Goal: Transaction & Acquisition: Purchase product/service

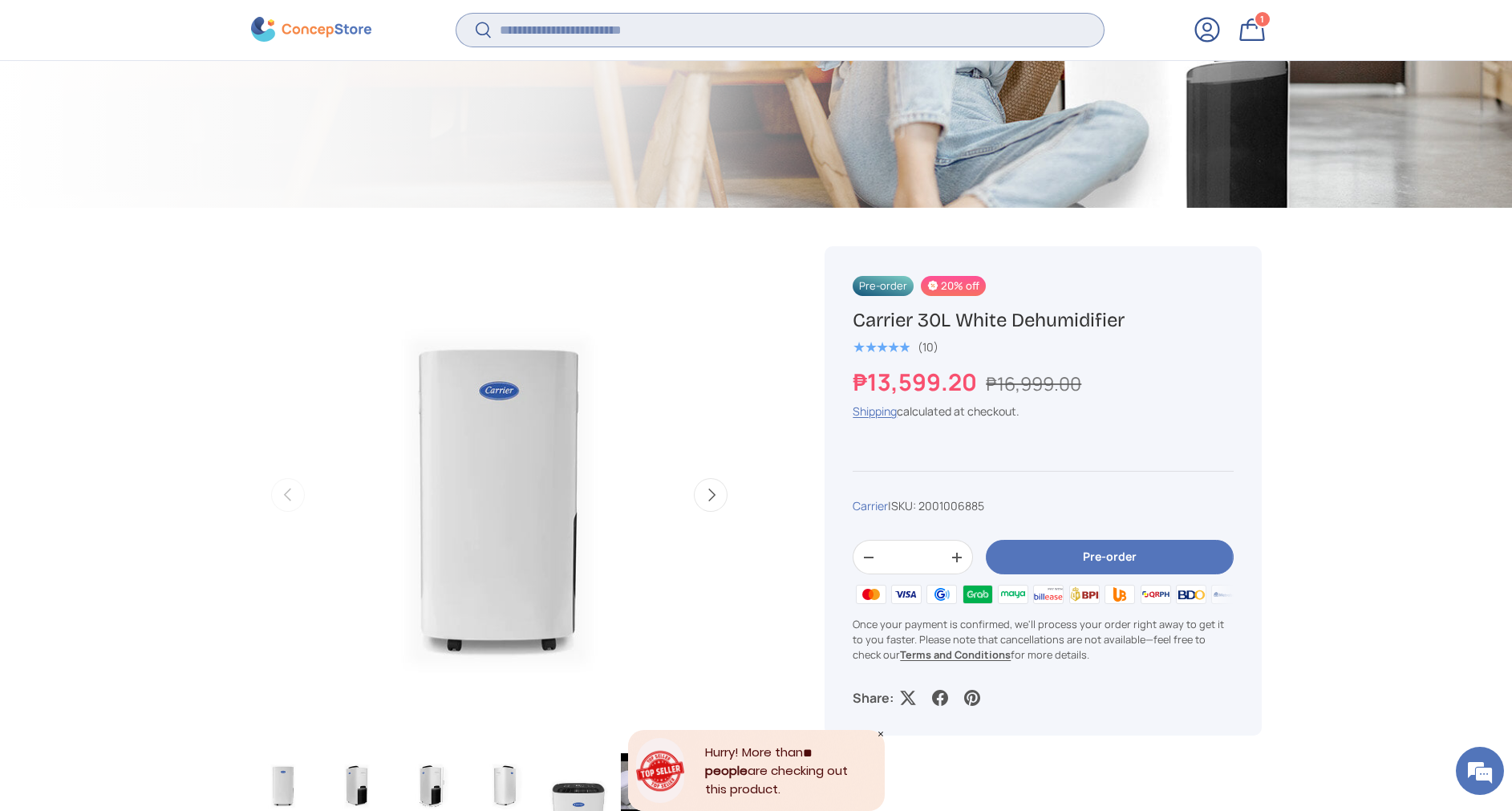
click at [657, 27] on input "Search" at bounding box center [779, 30] width 647 height 33
type input "*"
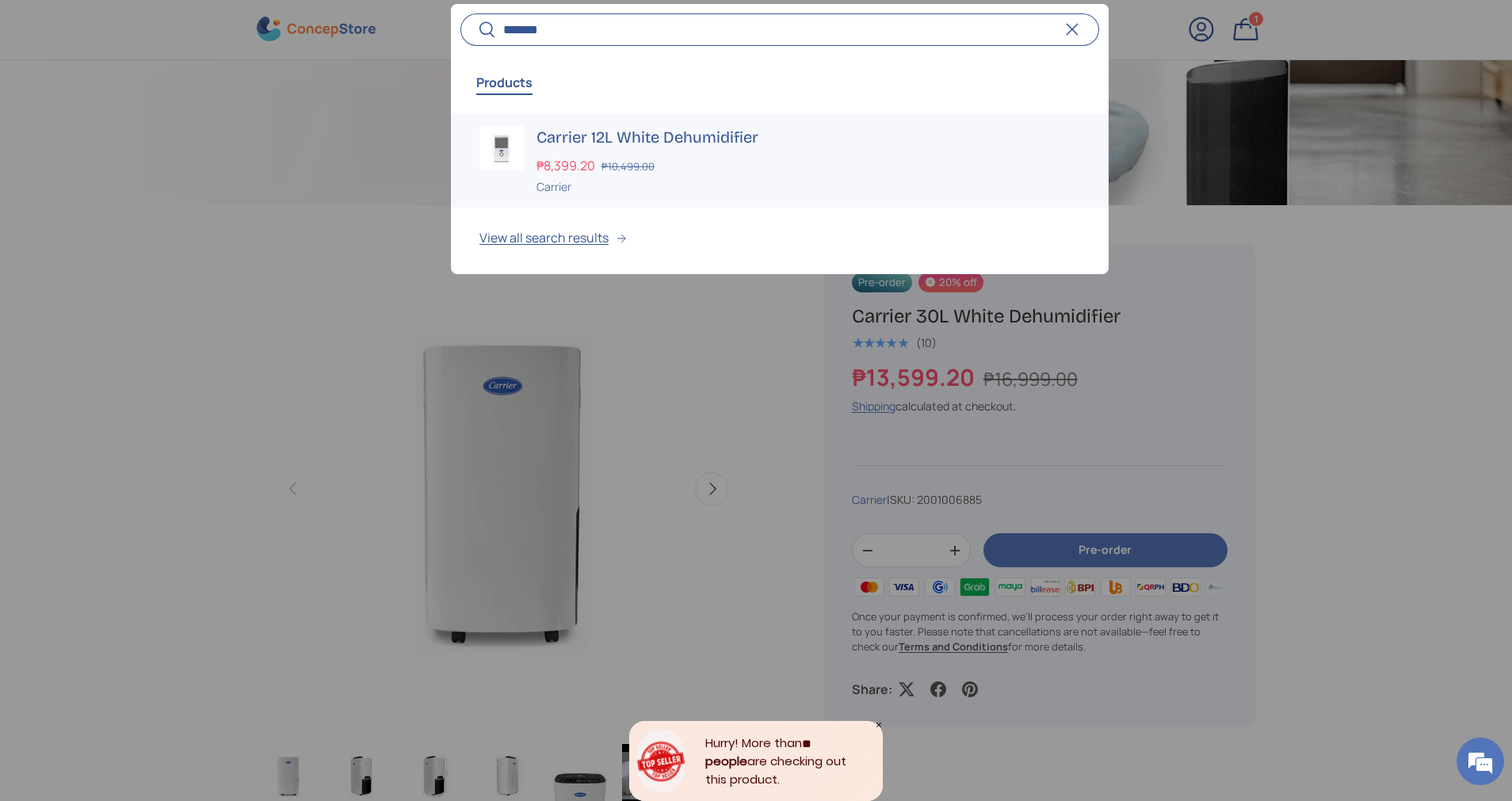
type input "*******"
click at [650, 139] on h3 "Carrier 12L White Dehumidifier" at bounding box center [808, 137] width 544 height 22
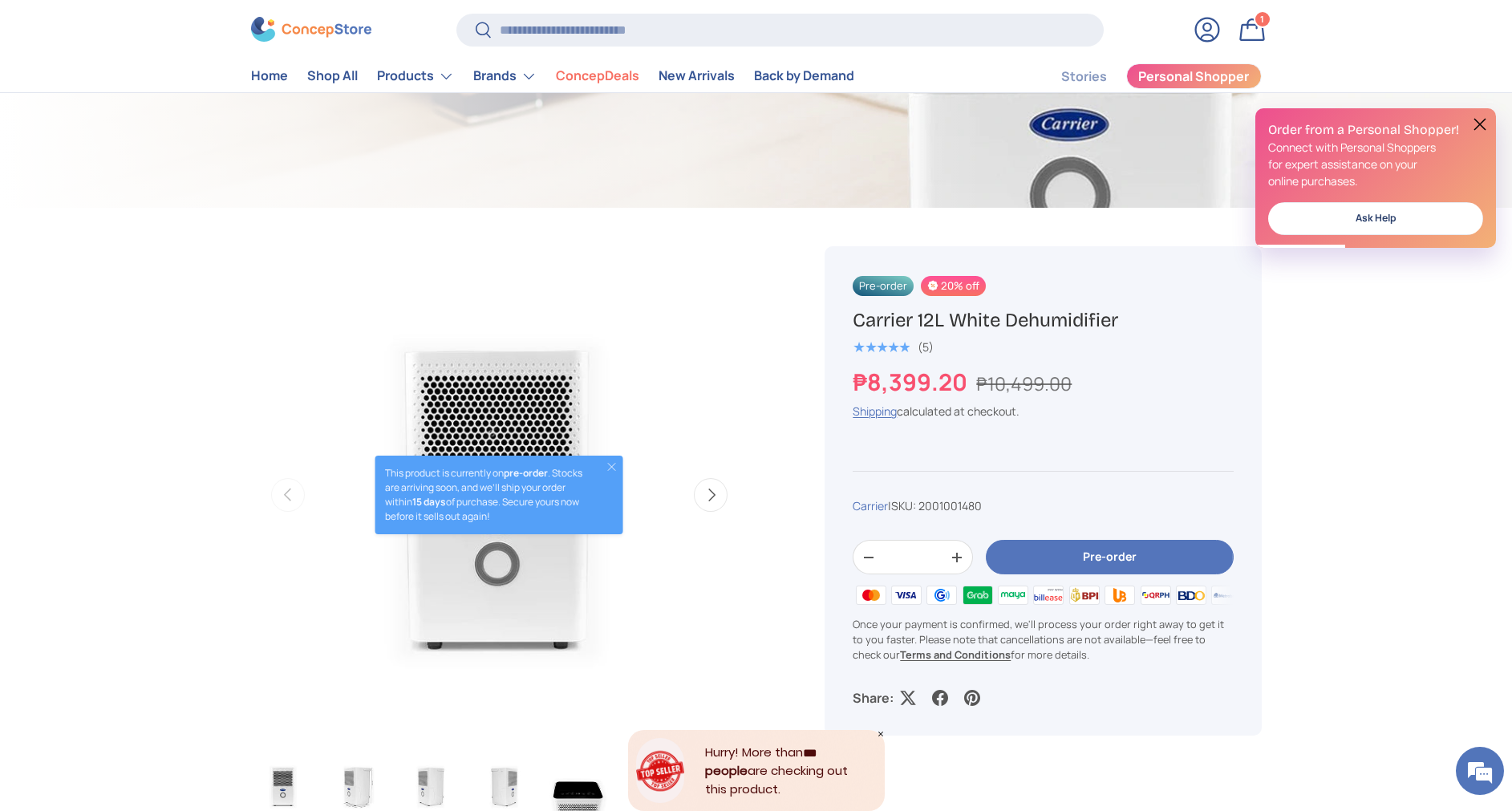
click at [1484, 119] on button at bounding box center [1480, 124] width 19 height 19
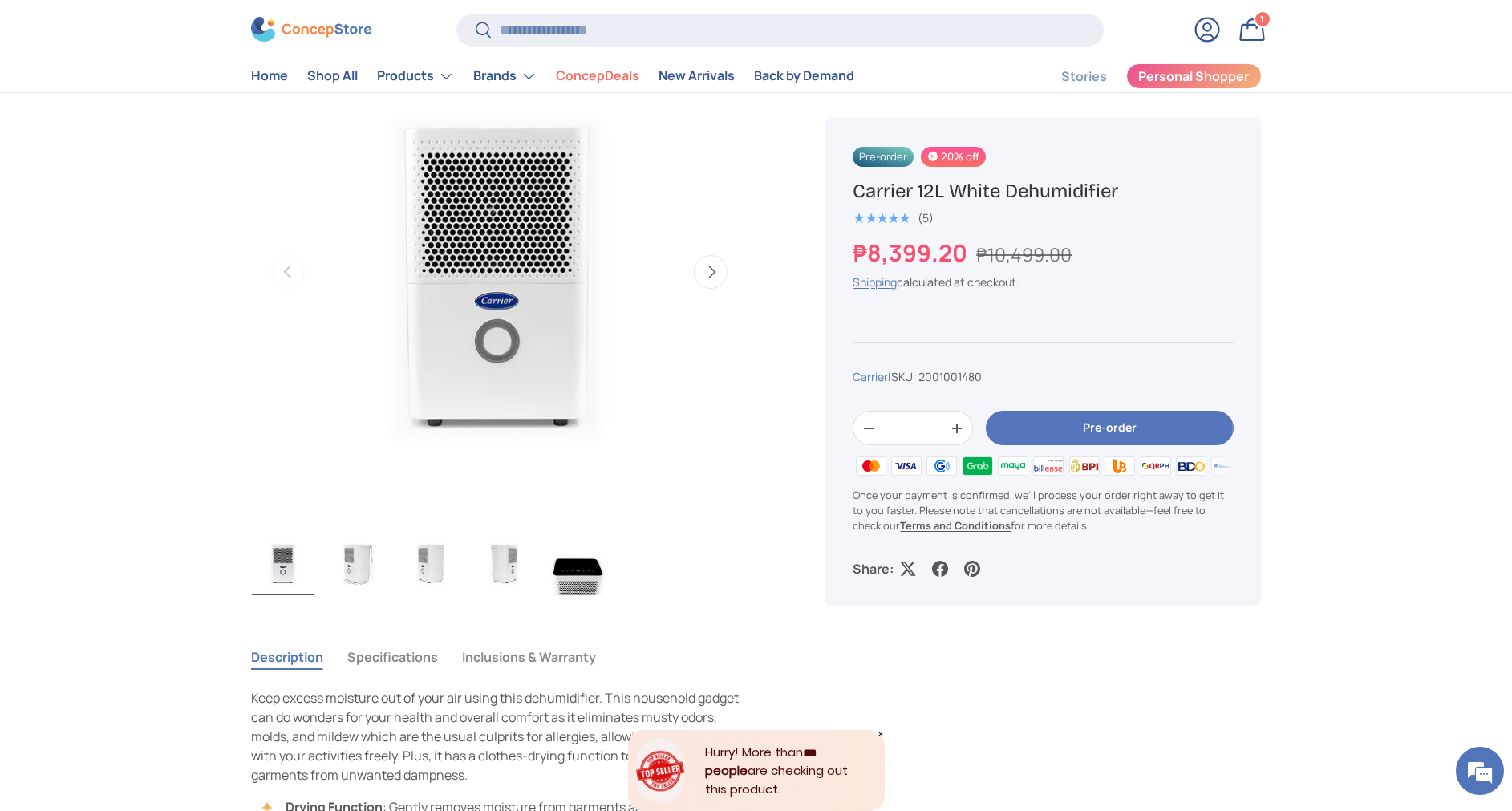
scroll to position [481, 0]
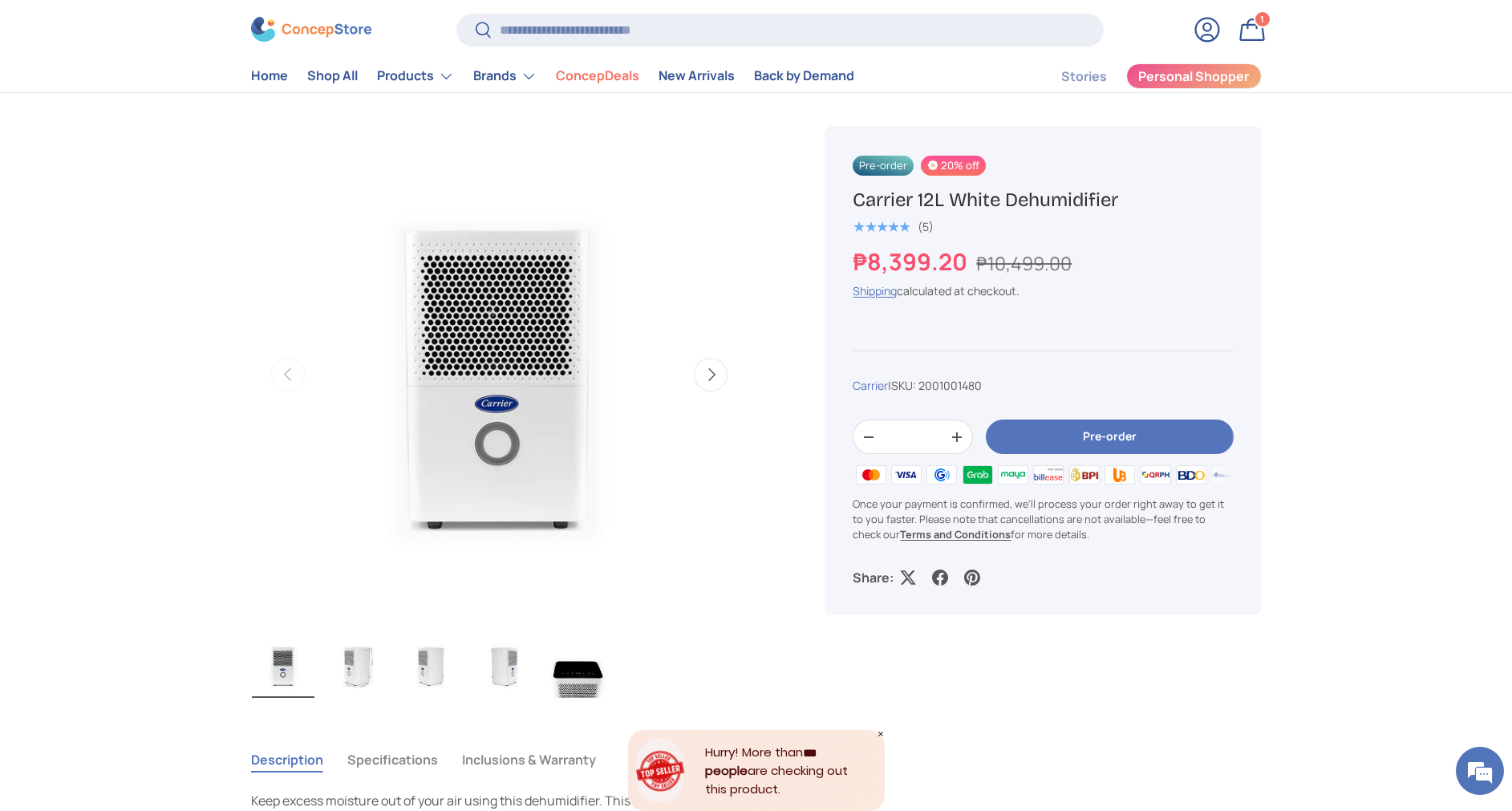
click at [724, 378] on button "Next" at bounding box center [710, 375] width 34 height 34
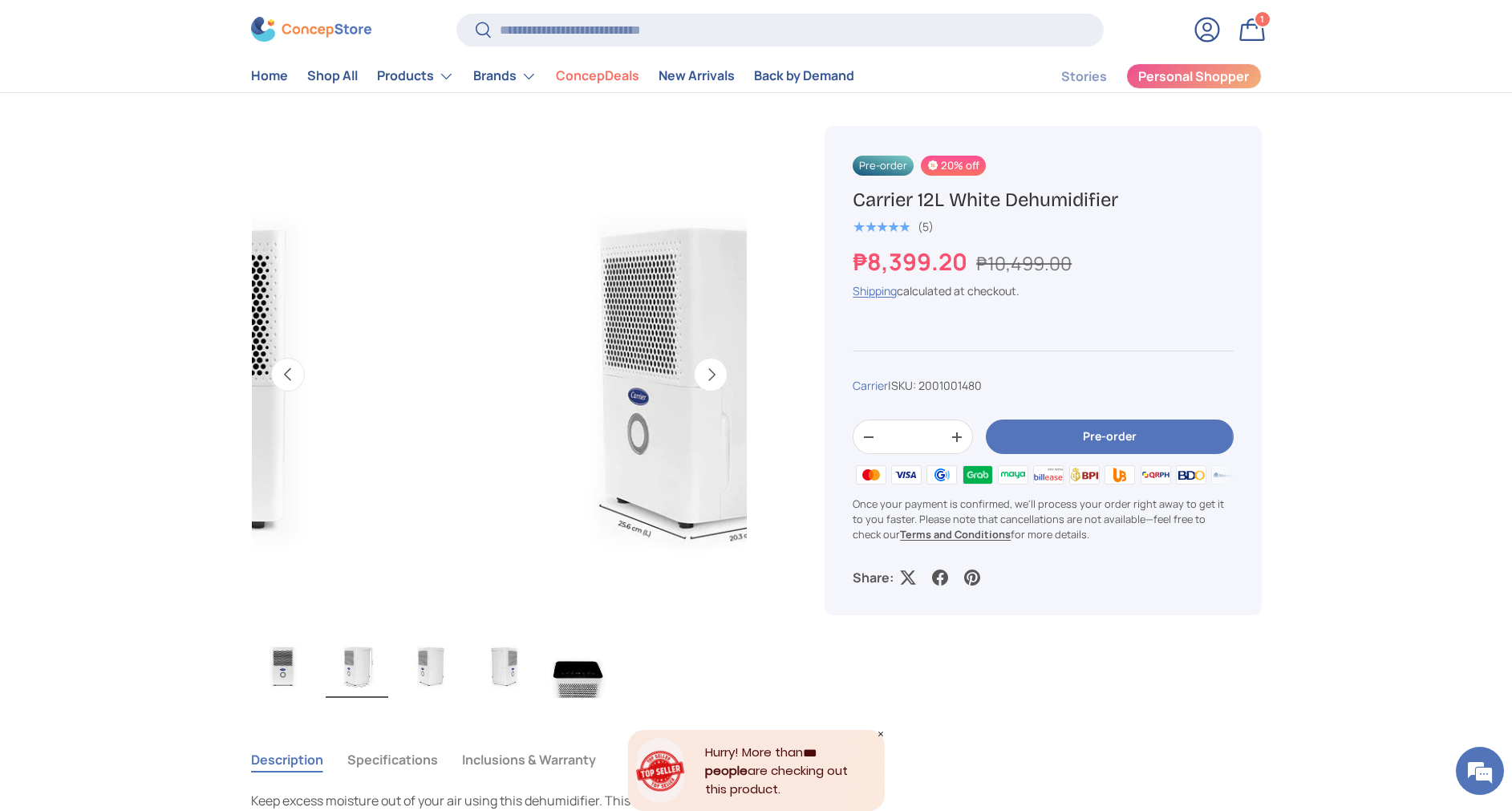
scroll to position [0, 505]
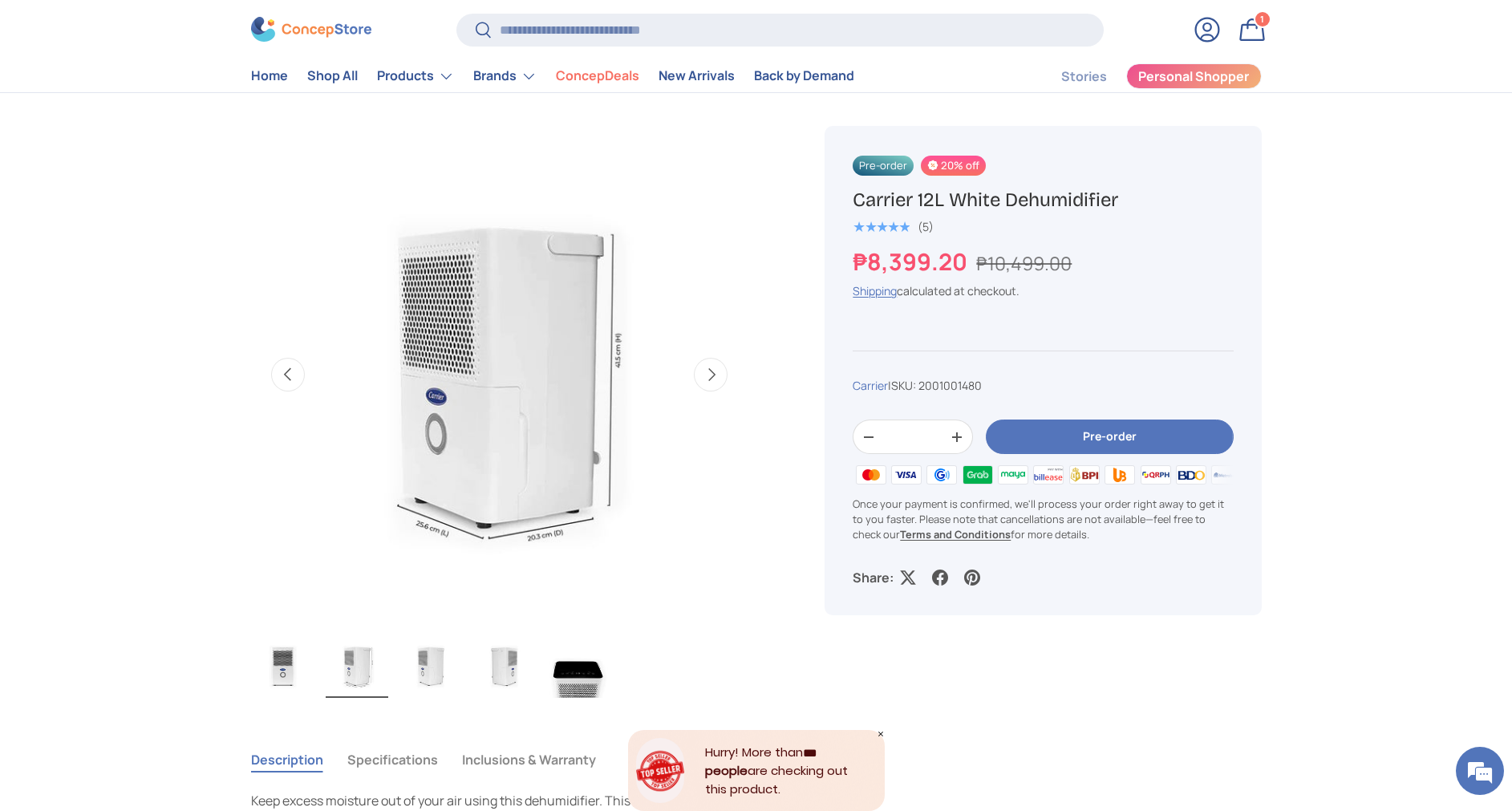
click at [289, 375] on button "Previous" at bounding box center [288, 375] width 34 height 34
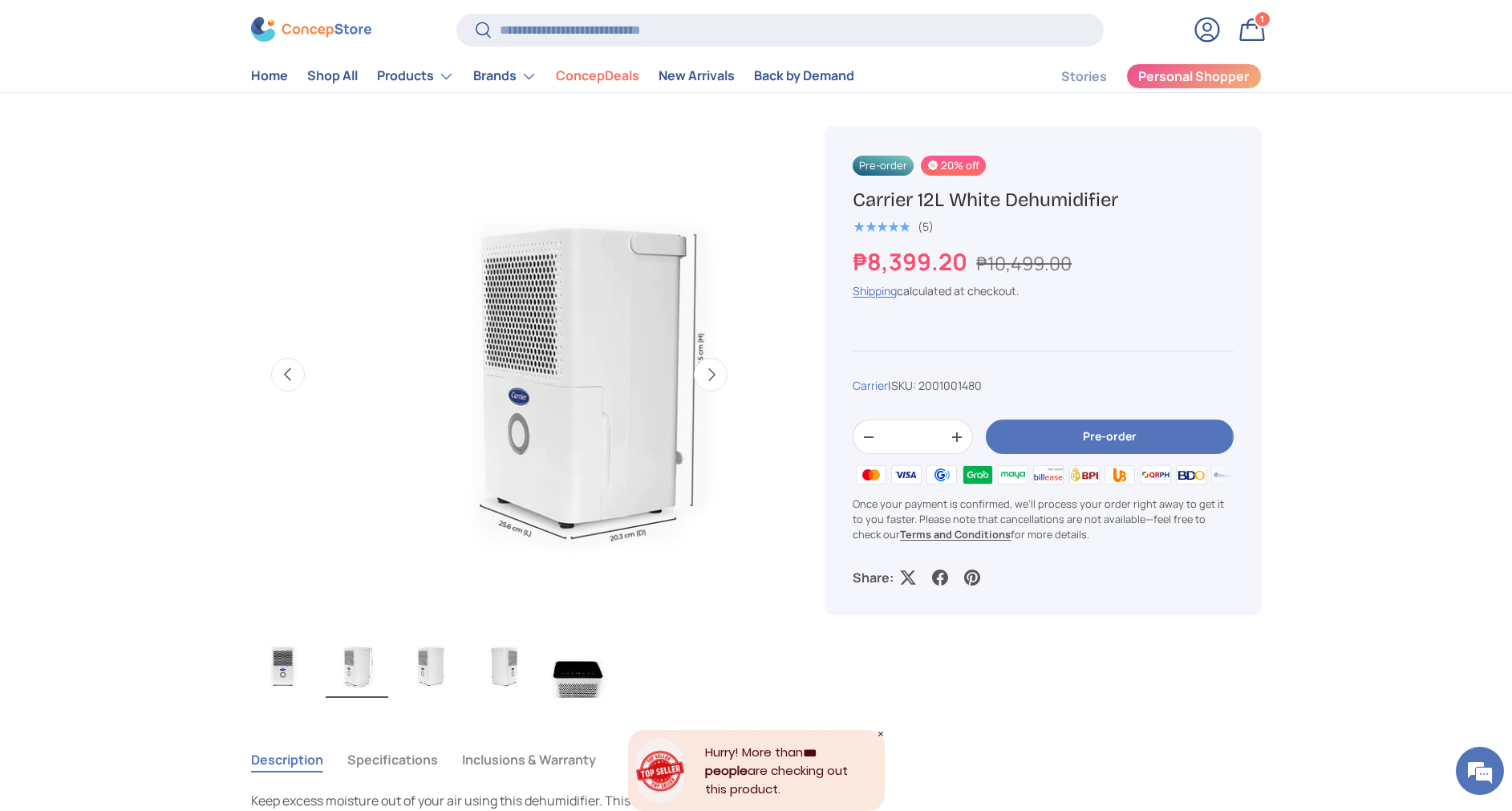
click at [289, 375] on button "Previous" at bounding box center [288, 375] width 34 height 34
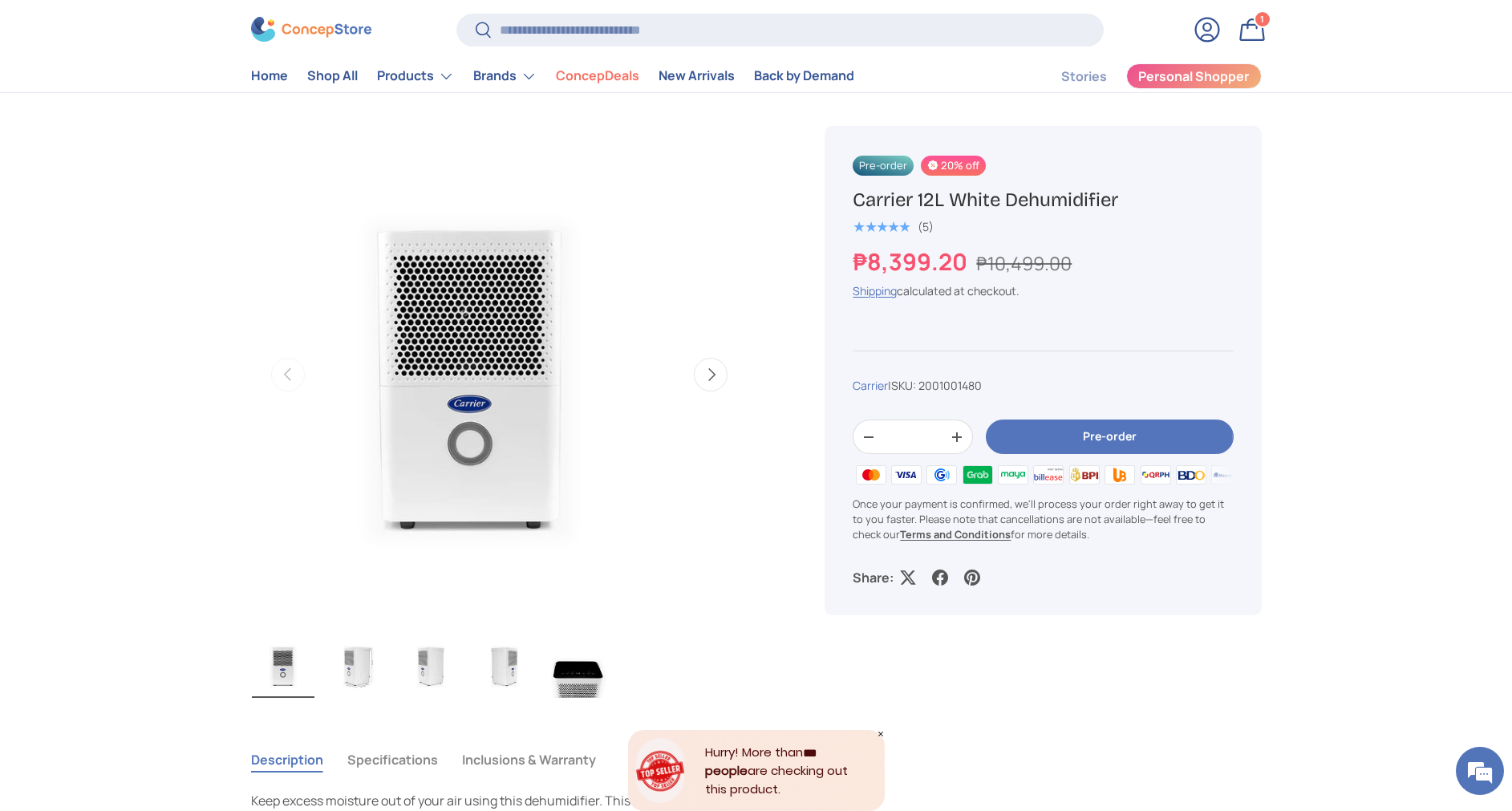
scroll to position [0, 0]
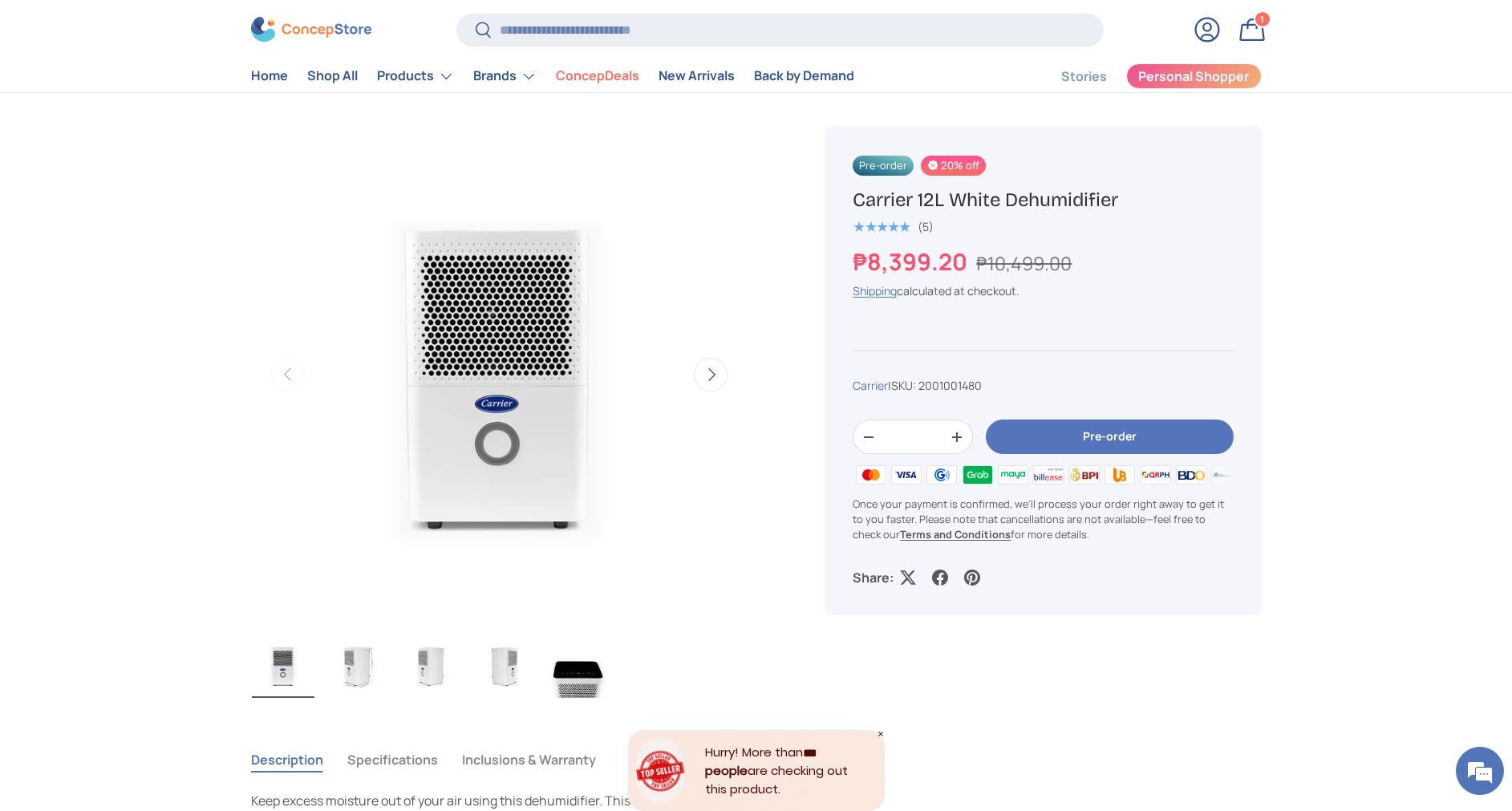
drag, startPoint x: 973, startPoint y: 261, endPoint x: 860, endPoint y: 254, distance: 113.2
click at [860, 254] on strong "₱8,399.20" at bounding box center [912, 261] width 119 height 32
click at [610, 266] on img "Gallery Viewer" at bounding box center [499, 375] width 497 height 497
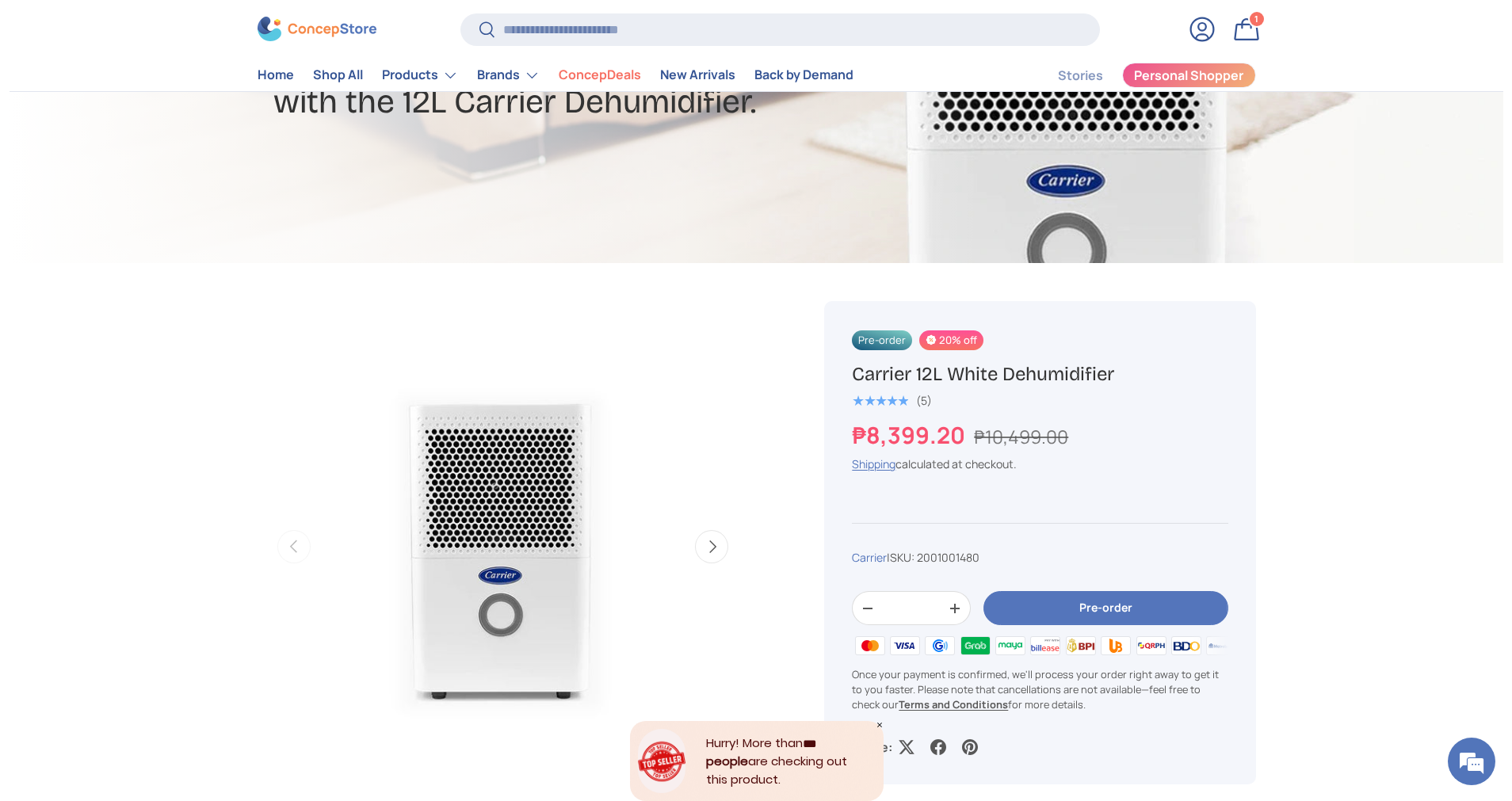
scroll to position [119, 0]
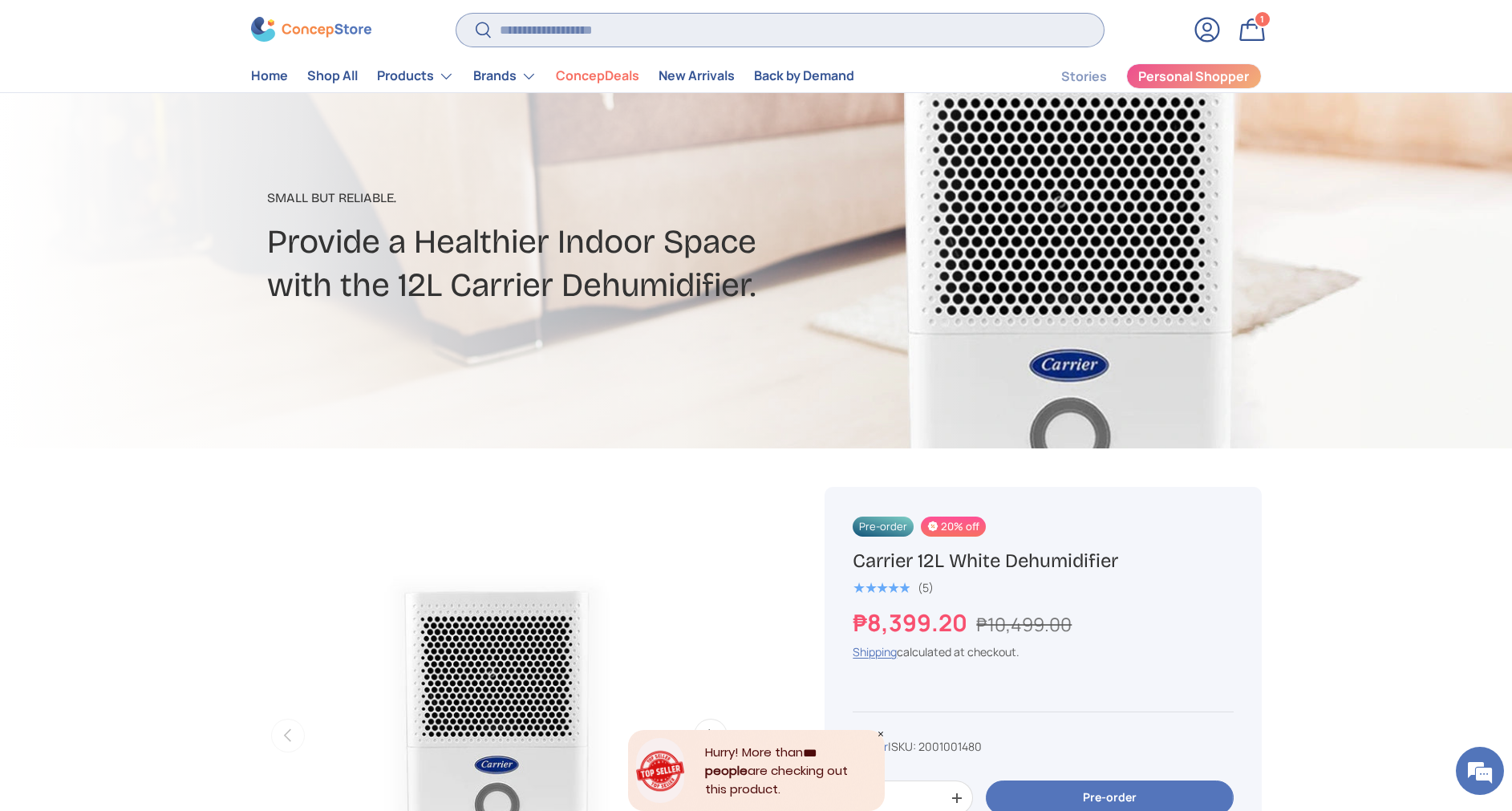
click at [568, 29] on input "Search" at bounding box center [779, 30] width 647 height 33
type input "*"
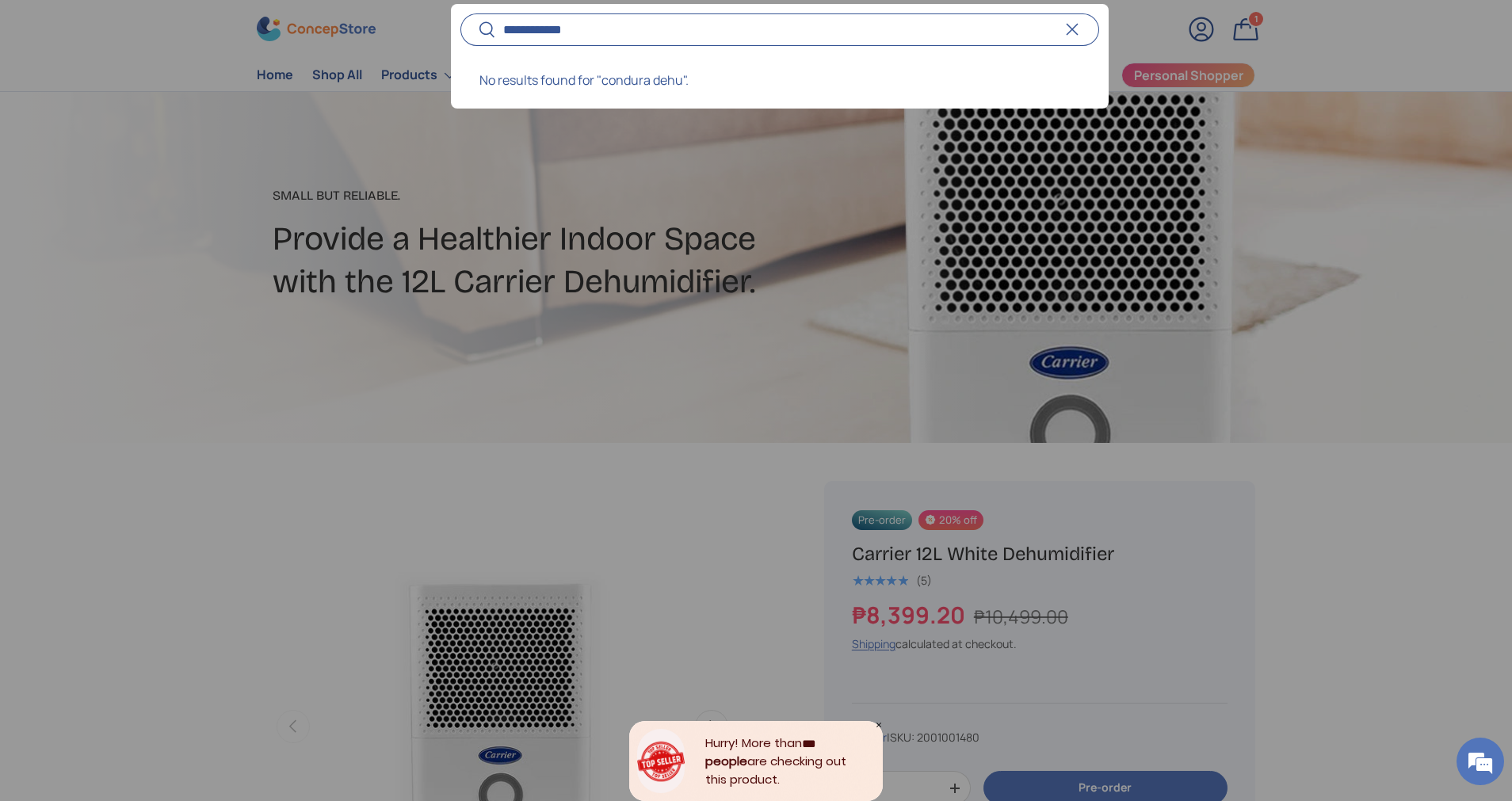
type input "**********"
click at [460, 13] on button "Search" at bounding box center [477, 31] width 35 height 37
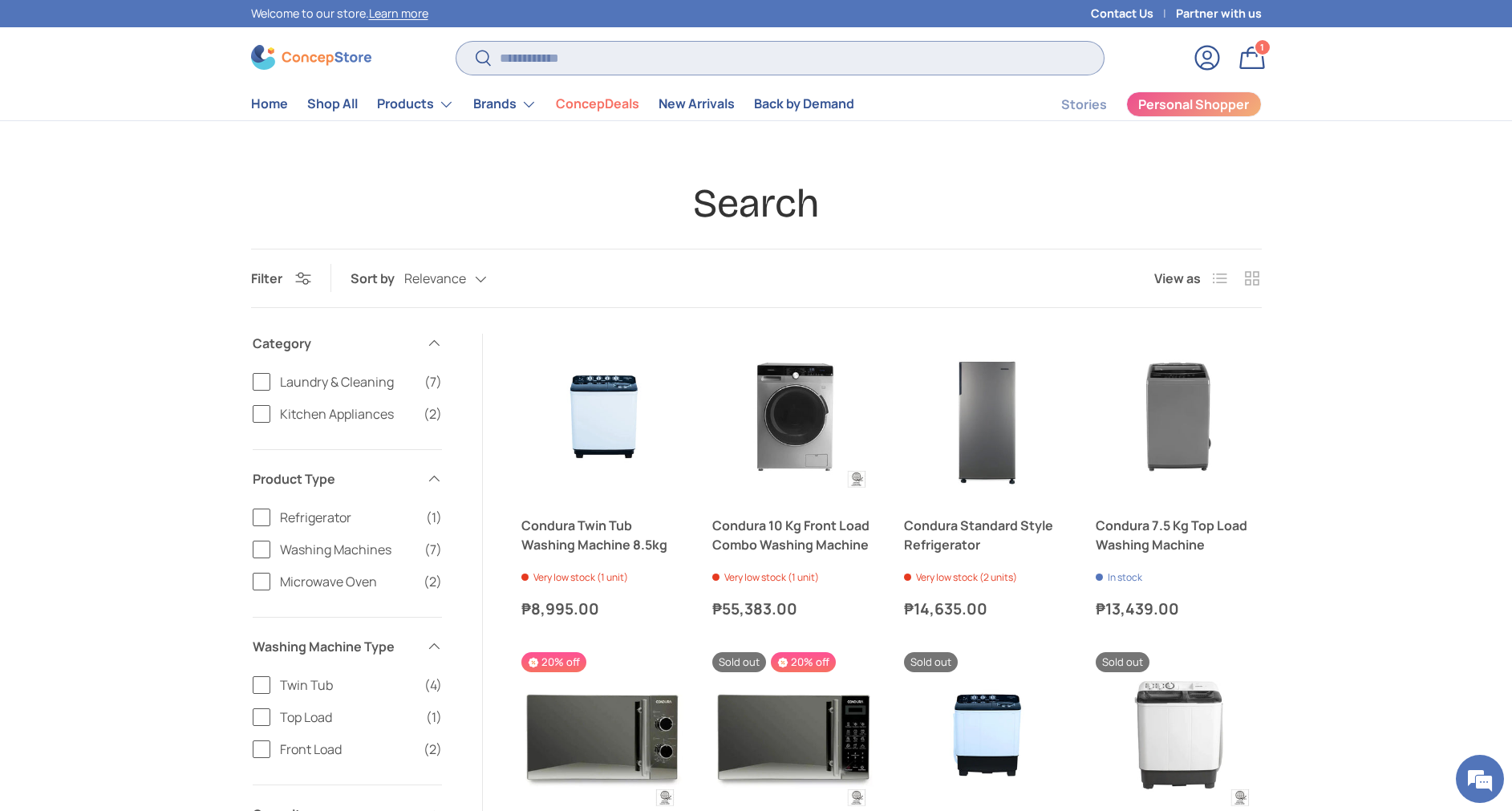
click at [664, 62] on input "Search" at bounding box center [779, 58] width 647 height 33
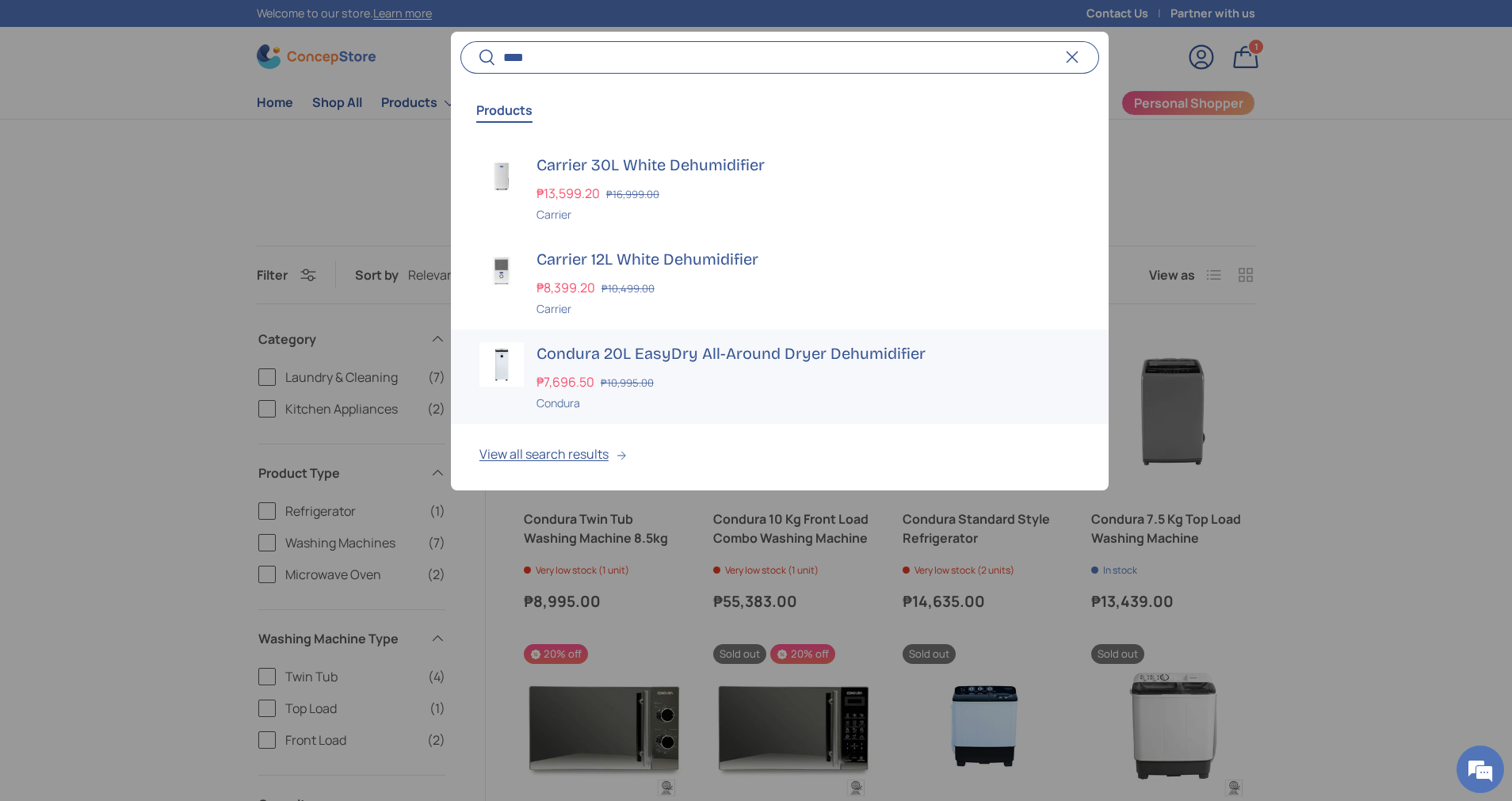
type input "****"
click at [813, 353] on h3 "Condura 20L EasyDry All-Around Dryer Dehumidifier" at bounding box center [808, 354] width 544 height 22
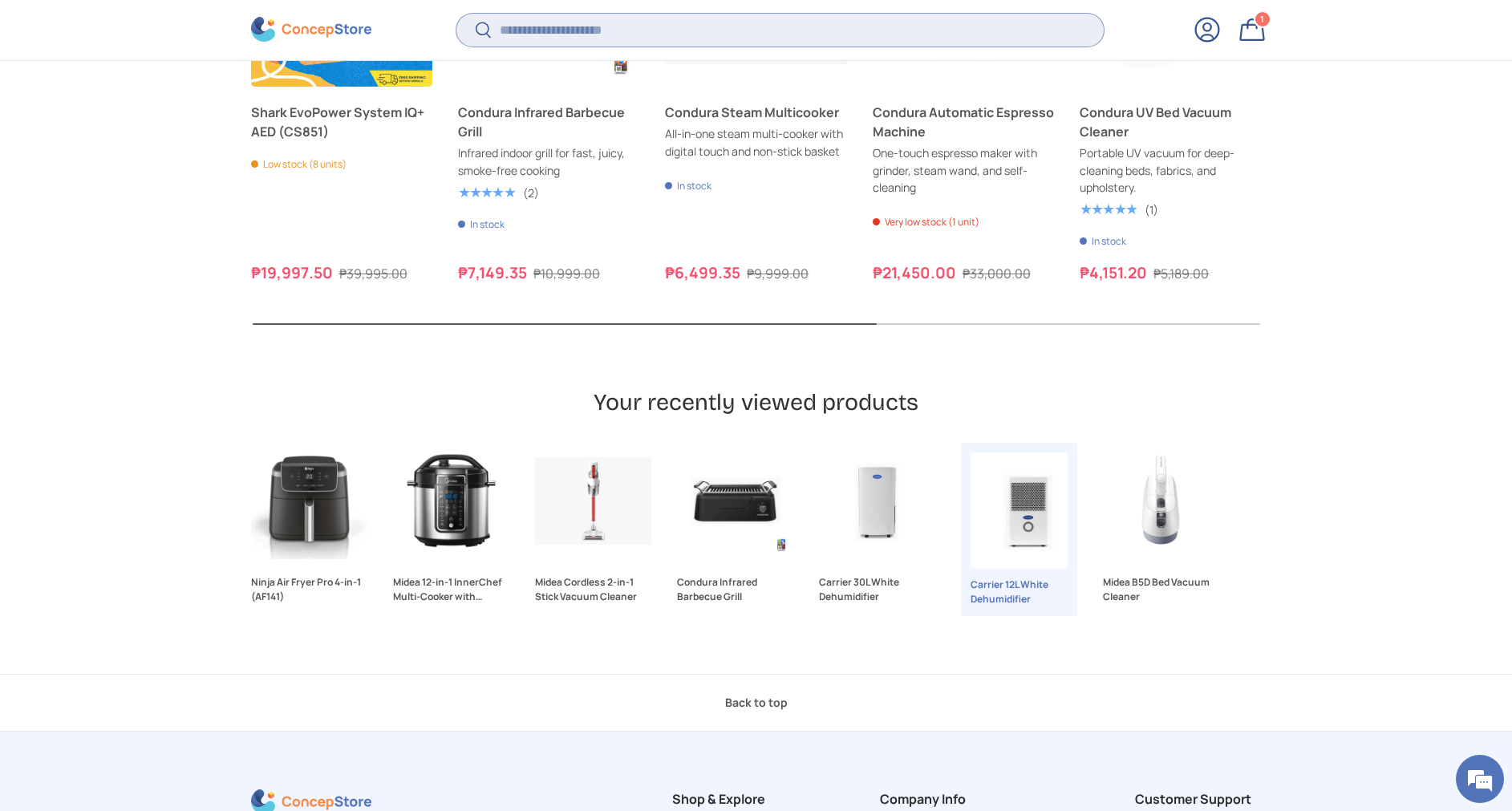
click at [660, 34] on input "Search" at bounding box center [779, 30] width 647 height 33
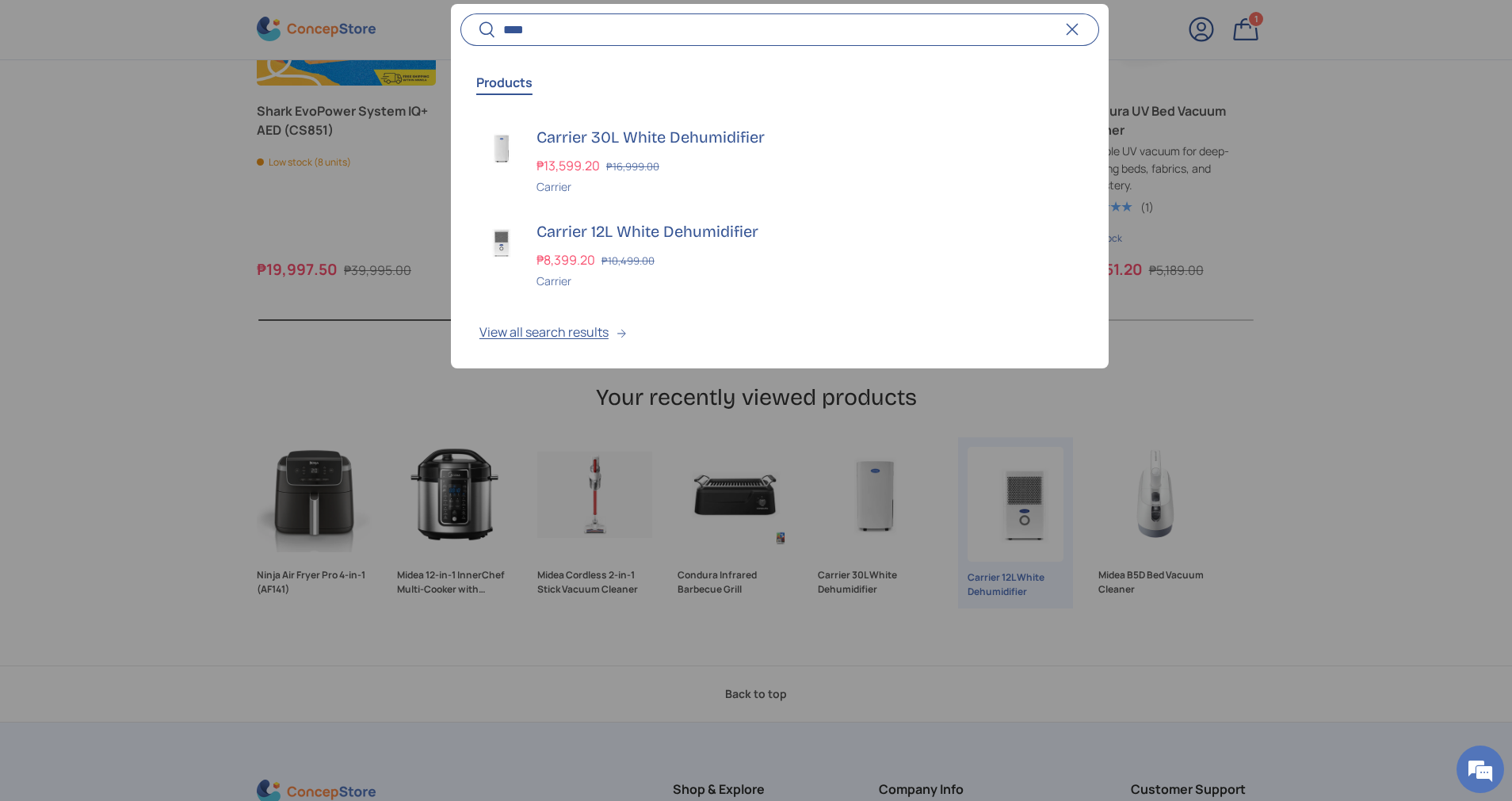
type input "****"
click at [87, 173] on div at bounding box center [756, 400] width 1512 height 801
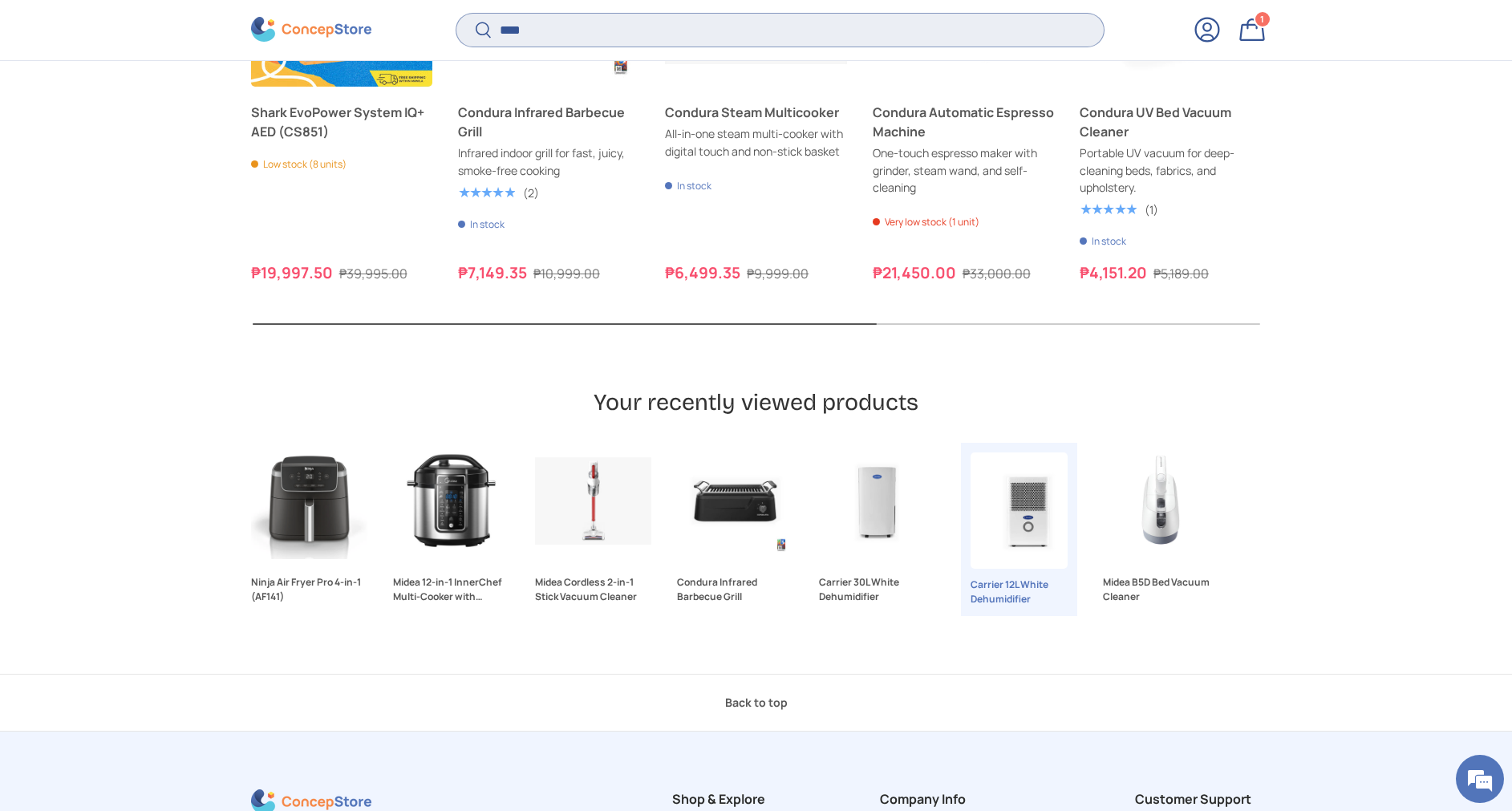
click at [564, 29] on input "****" at bounding box center [779, 30] width 647 height 33
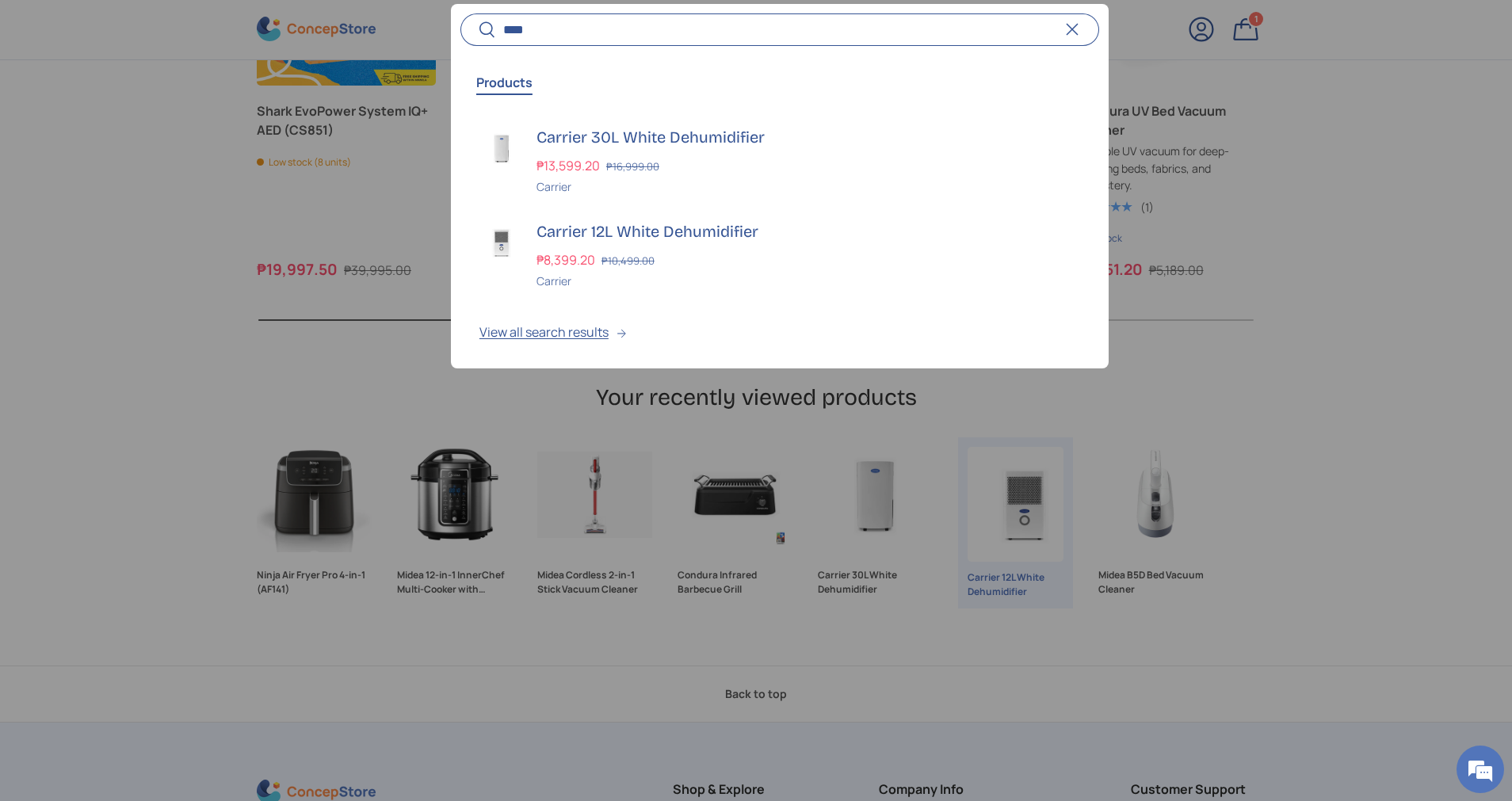
click at [460, 13] on button "Search" at bounding box center [477, 31] width 35 height 37
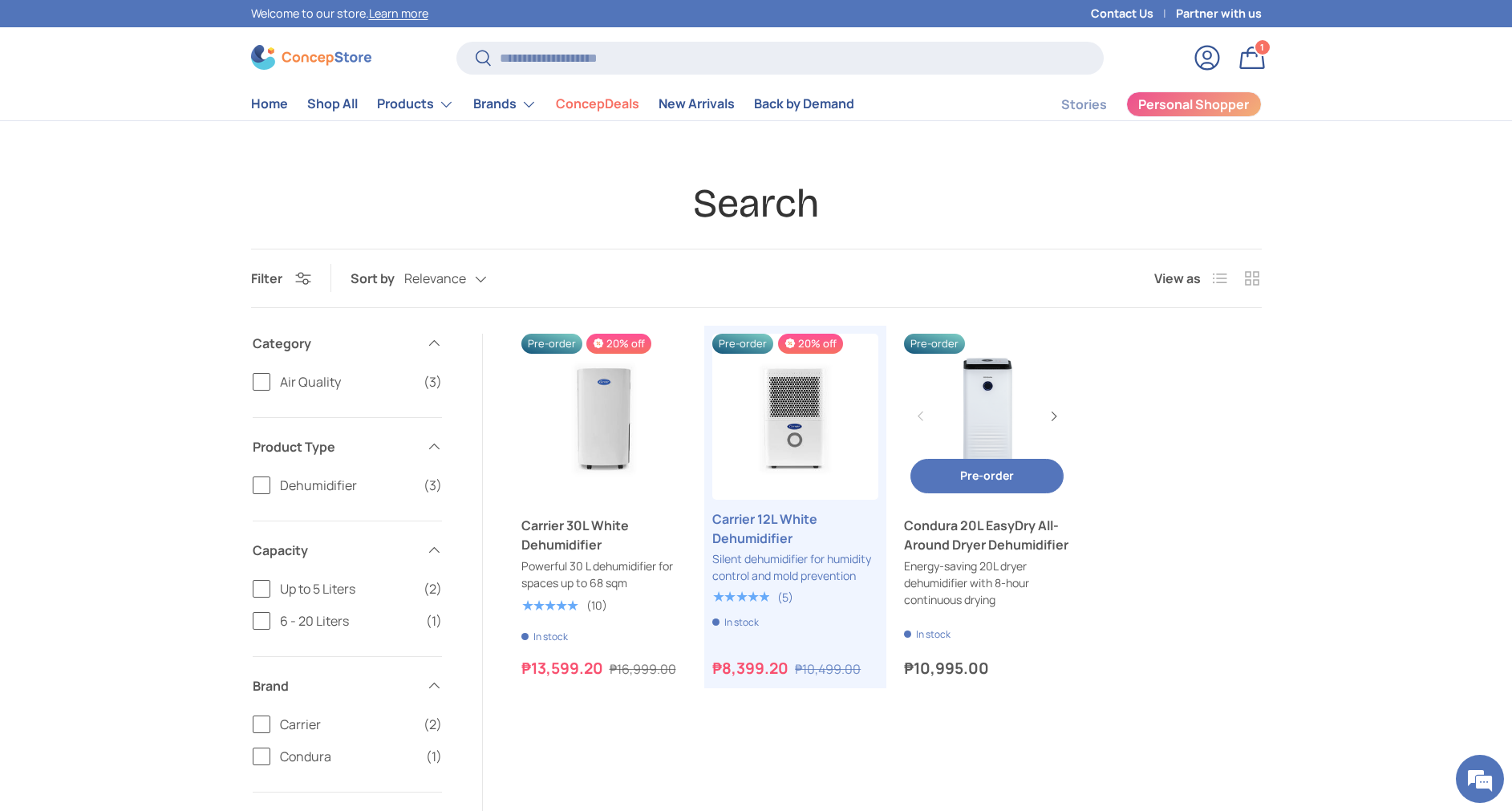
click at [981, 415] on link "Condura 20L EasyDry All-Around Dryer Dehumidifier" at bounding box center [987, 417] width 166 height 166
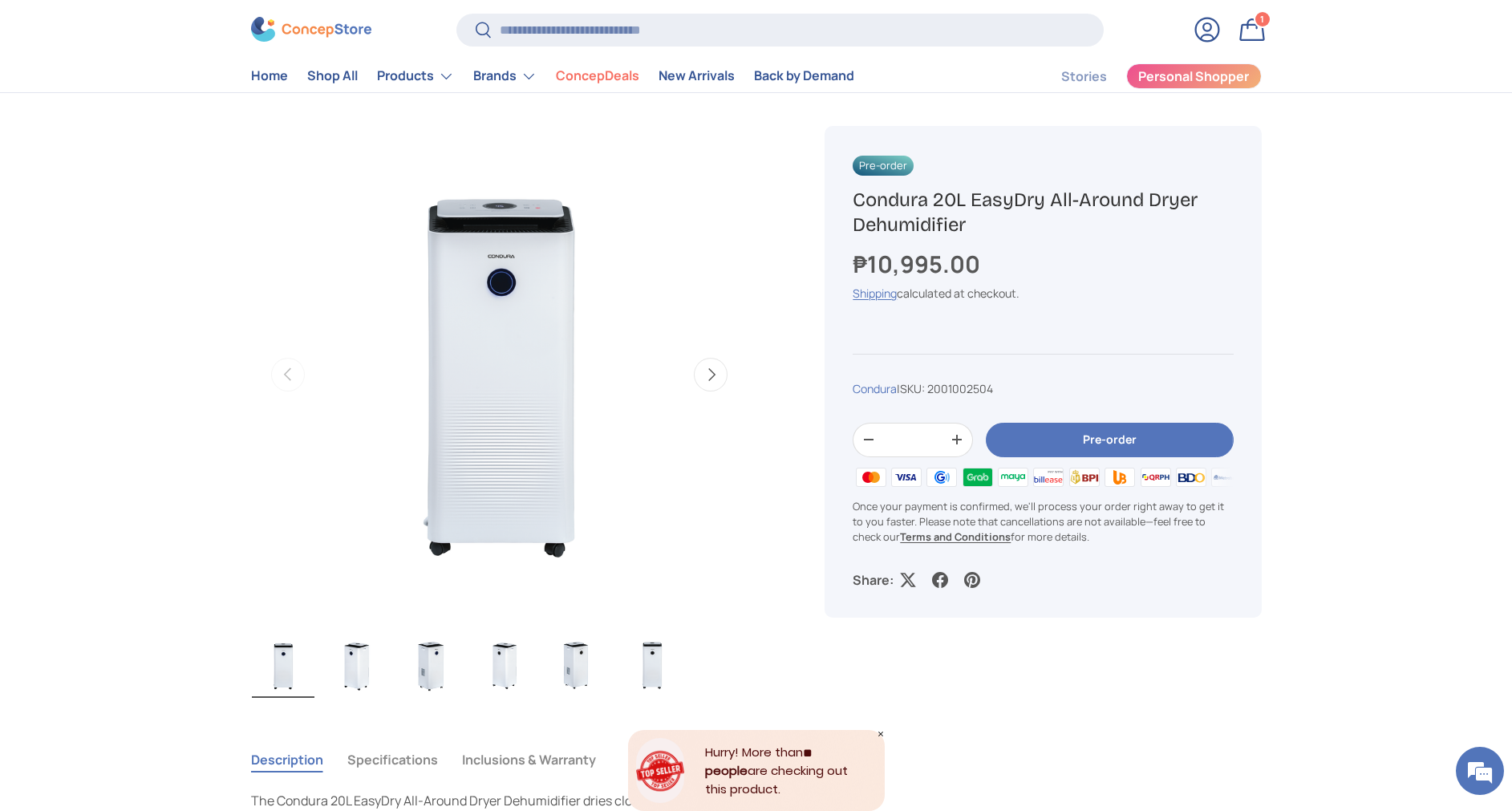
click at [880, 734] on icon "Close" at bounding box center [881, 734] width 5 height 5
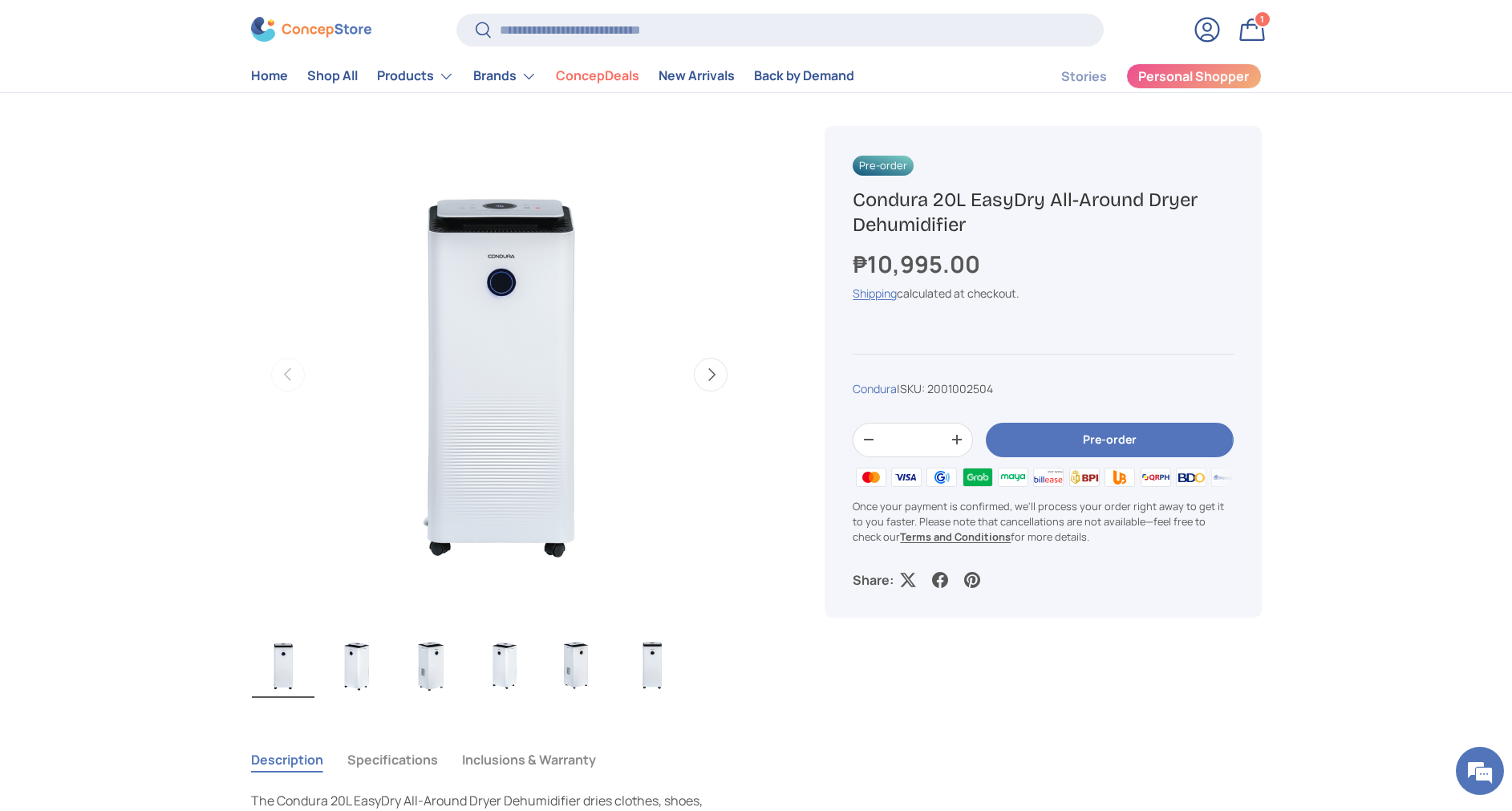
click at [1010, 744] on div "Pre-order Condura 20L EasyDry All-Around Dryer Dehumidifier ₱10,995.00 Unit pri…" at bounding box center [1023, 710] width 475 height 1245
